Goal: Use online tool/utility: Utilize a website feature to perform a specific function

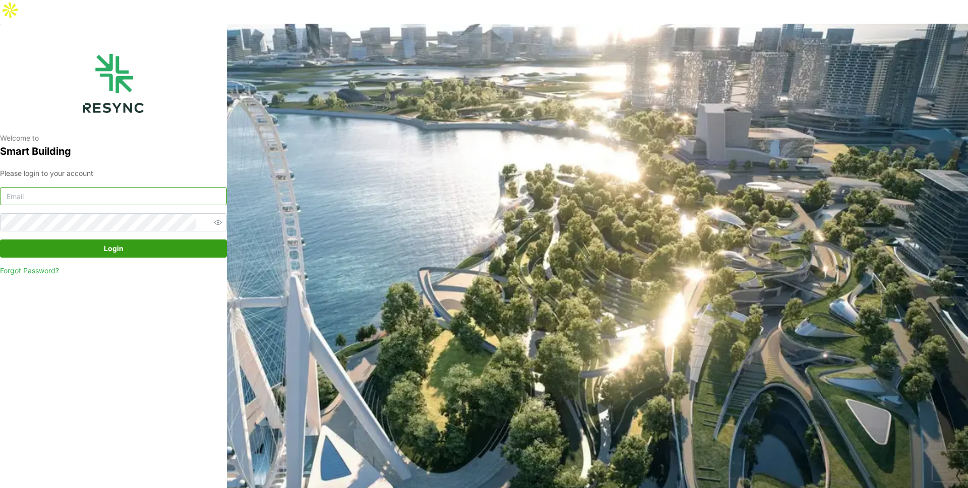
type input "mandai_display@resynctech.com"
click at [131, 240] on span "Login" at bounding box center [114, 248] width 208 height 17
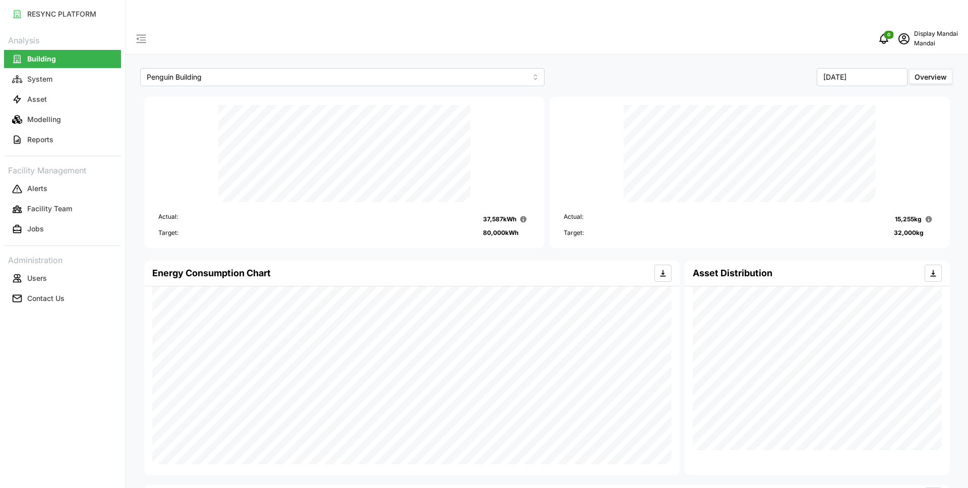
click at [927, 39] on p "Mandai" at bounding box center [936, 44] width 44 height 10
click at [891, 77] on div "Logout" at bounding box center [922, 76] width 72 height 11
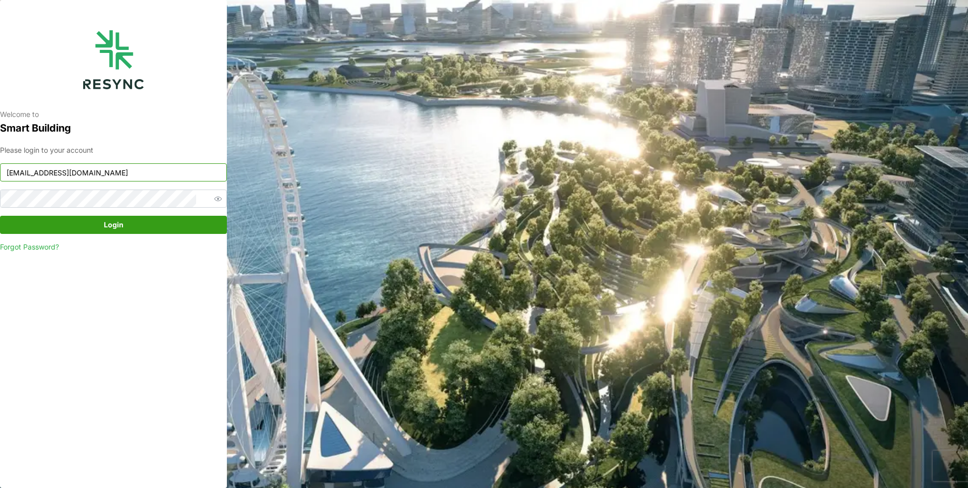
click at [92, 168] on input "[EMAIL_ADDRESS][DOMAIN_NAME]" at bounding box center [113, 172] width 227 height 18
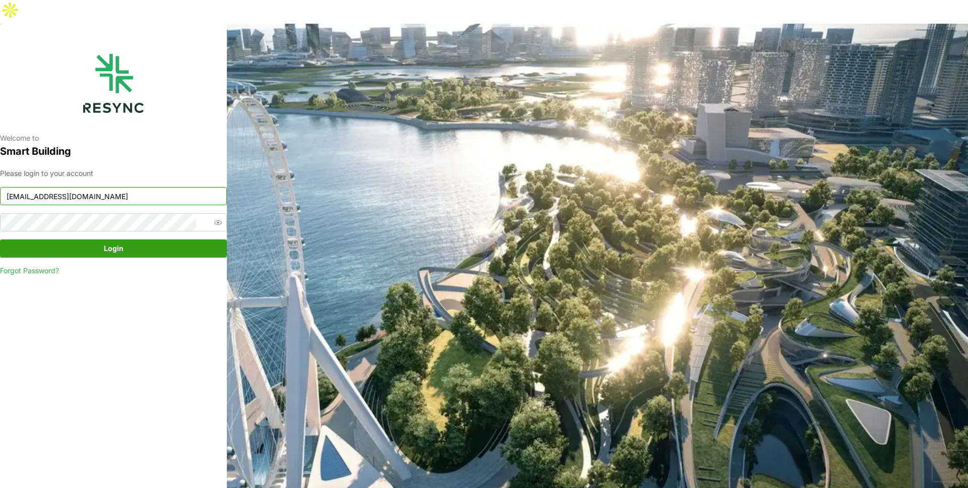
type input "admin@sdc.com"
click at [134, 240] on span "Login" at bounding box center [114, 248] width 208 height 17
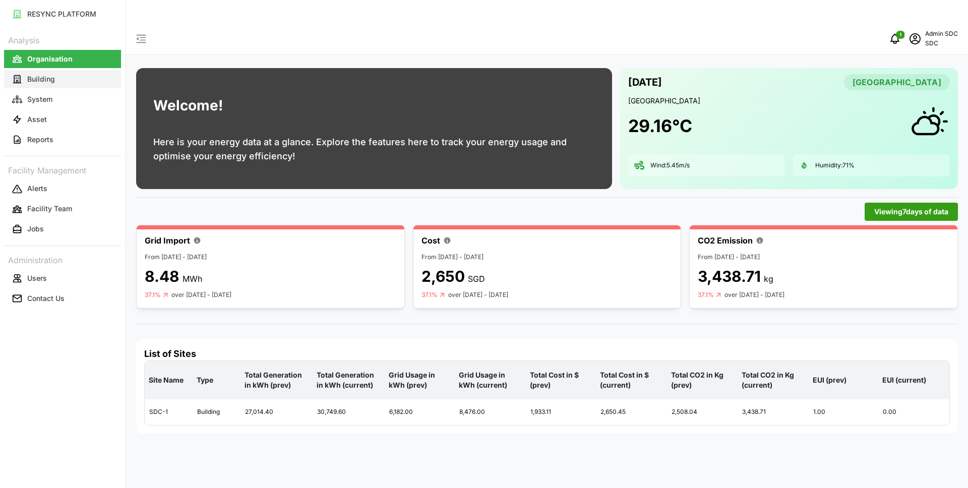
click at [63, 86] on button "Building" at bounding box center [62, 79] width 117 height 18
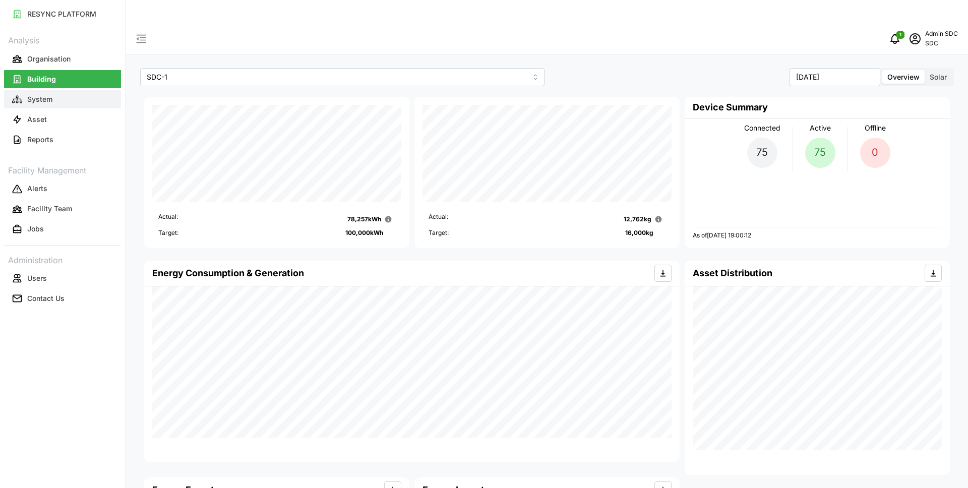
click at [81, 103] on button "System" at bounding box center [62, 99] width 117 height 18
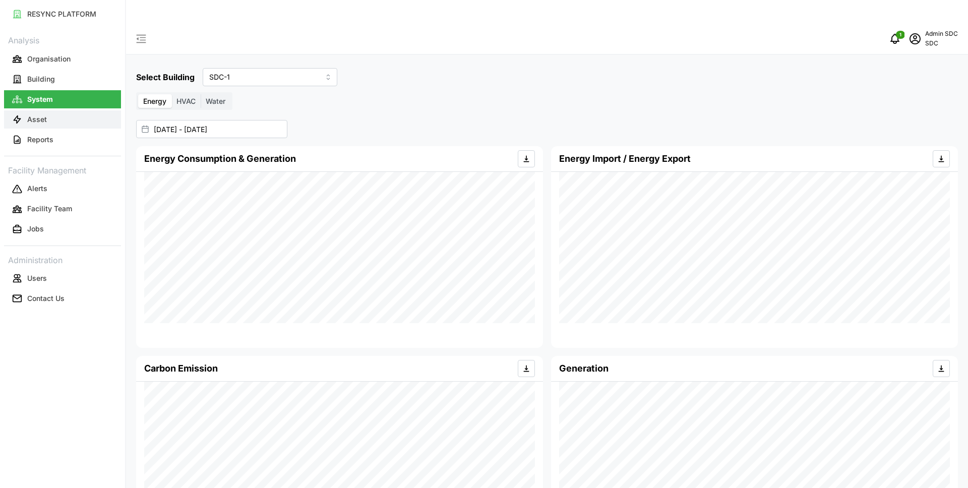
click at [81, 111] on button "Asset" at bounding box center [62, 119] width 117 height 18
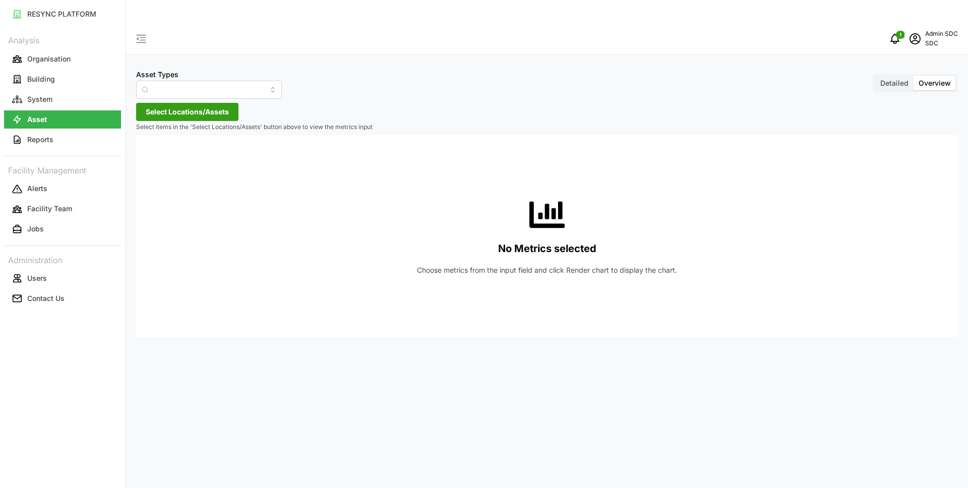
type input "AHU System"
click at [204, 103] on span "Select Locations/Assets" at bounding box center [187, 111] width 83 height 17
click at [149, 135] on icon at bounding box center [149, 134] width 8 height 8
click at [168, 150] on span "Select AHU System" at bounding box center [169, 149] width 7 height 7
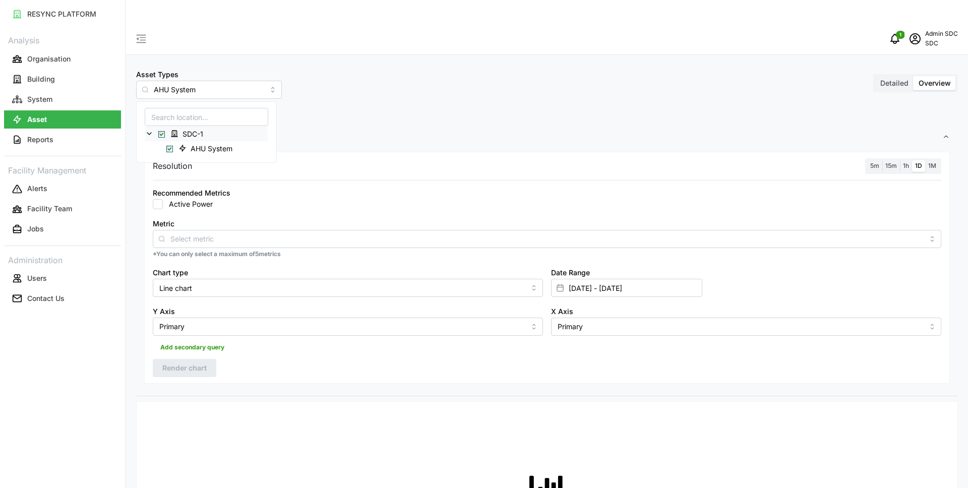
click at [586, 158] on div "Resolution 5m 15m 1h 1D 1M" at bounding box center [547, 166] width 789 height 16
click at [347, 230] on div at bounding box center [547, 239] width 789 height 18
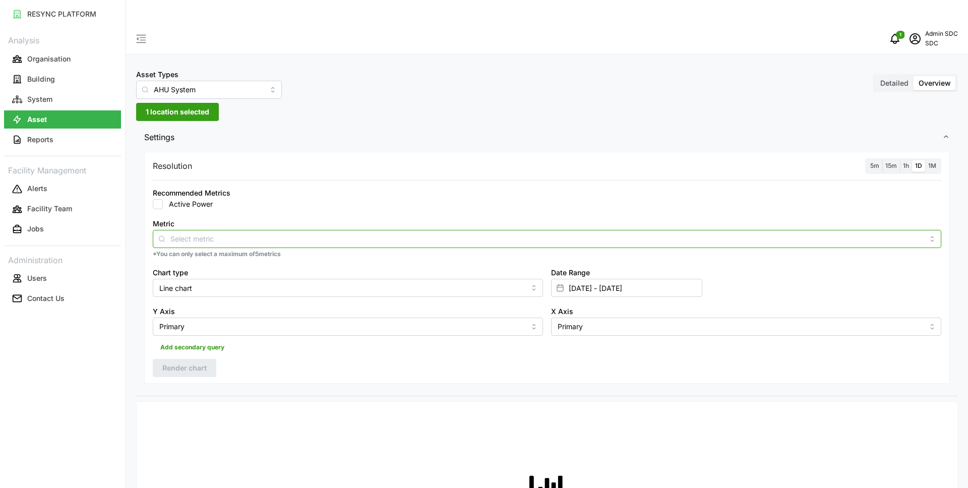
click at [311, 233] on input "Metric" at bounding box center [546, 238] width 753 height 11
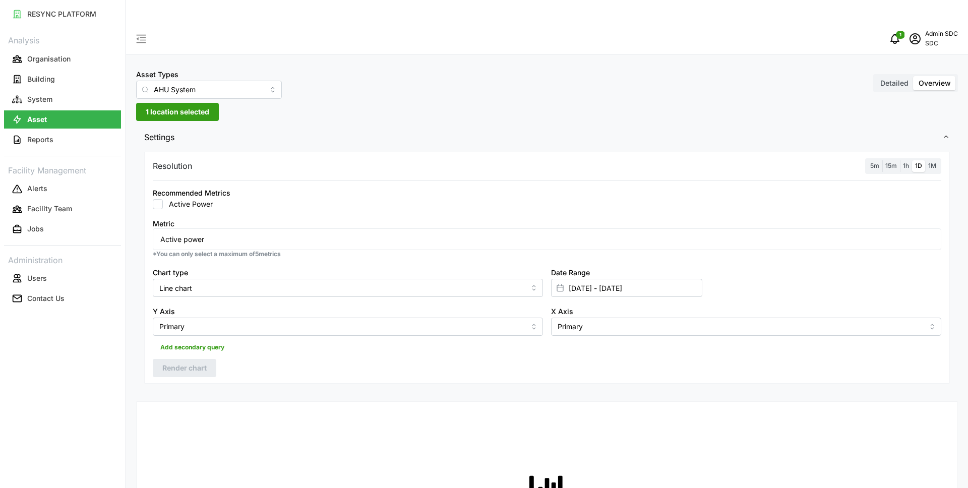
click at [257, 236] on div "Active power" at bounding box center [547, 239] width 784 height 17
checkbox input "true"
click at [185, 360] on span "Render chart" at bounding box center [184, 368] width 44 height 17
